Goal: Information Seeking & Learning: Check status

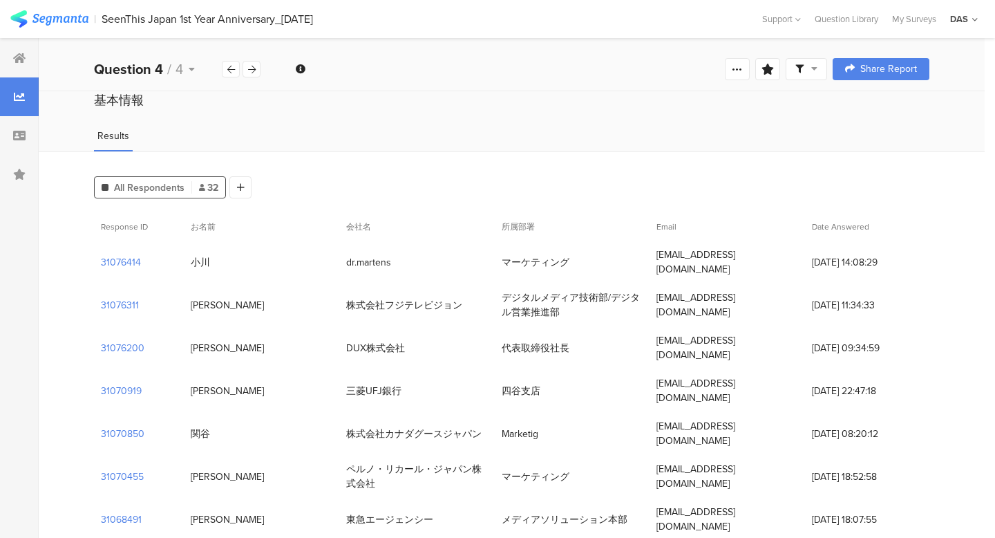
scroll to position [580, 0]
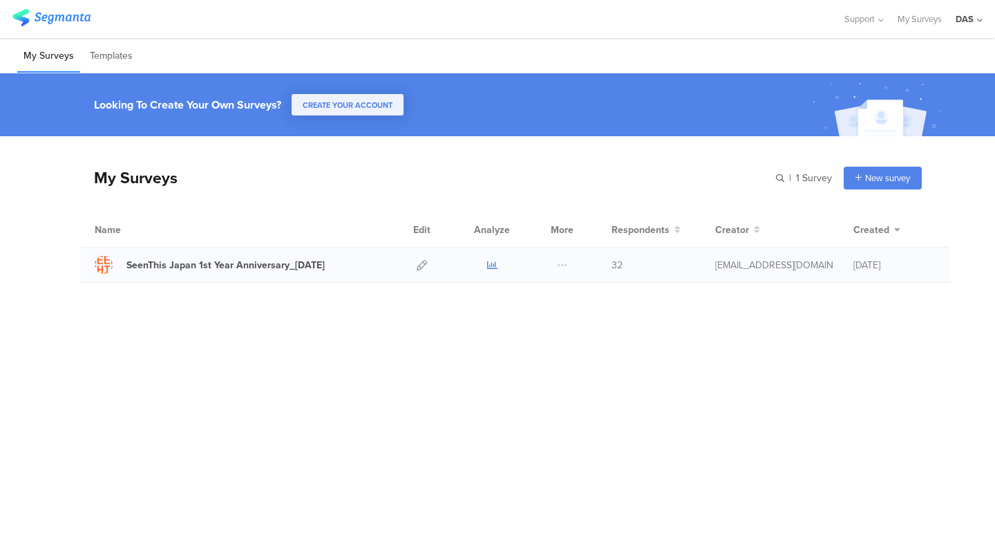
click at [492, 261] on icon at bounding box center [492, 265] width 10 height 10
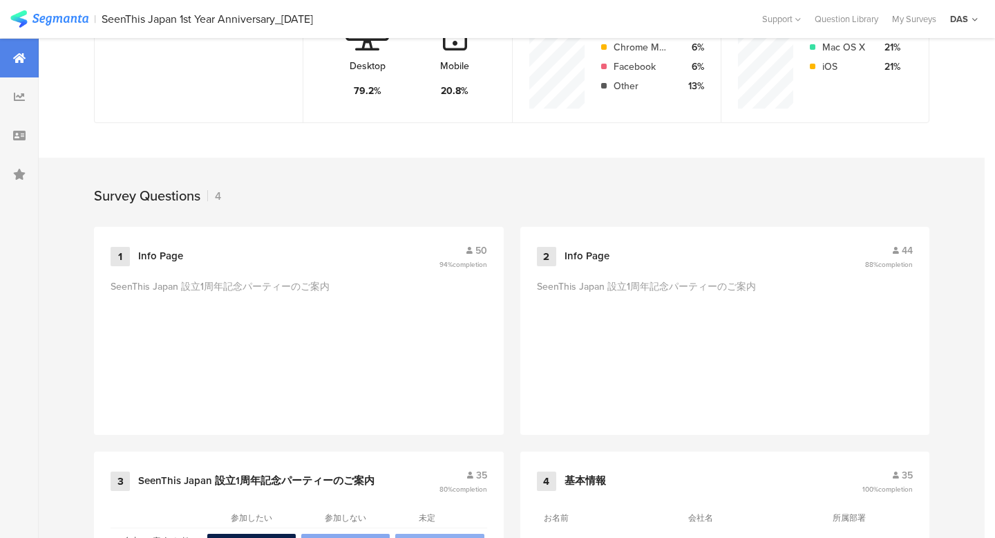
scroll to position [590, 0]
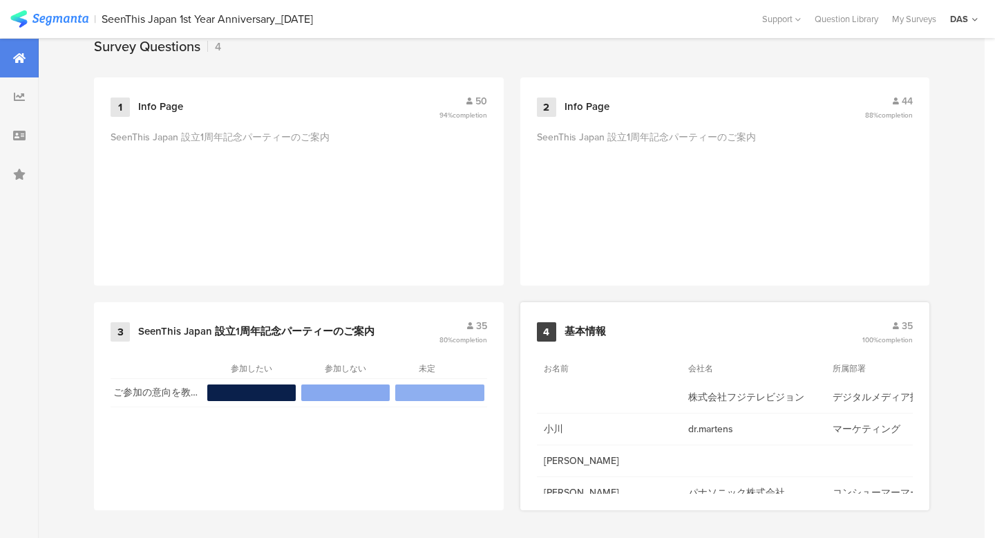
click at [906, 326] on span "35" at bounding box center [907, 326] width 11 height 15
